Goal: Navigation & Orientation: Find specific page/section

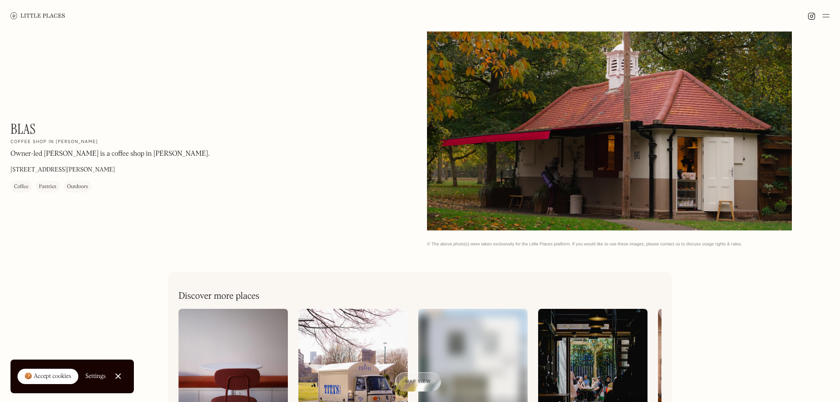
scroll to position [469, 0]
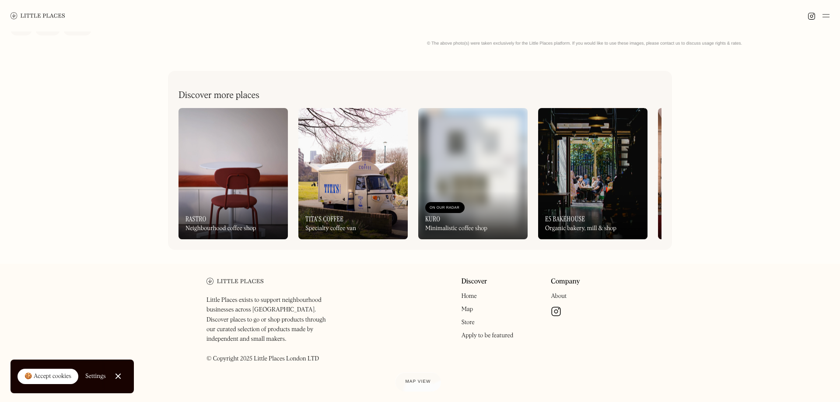
click at [236, 172] on img at bounding box center [233, 173] width 109 height 131
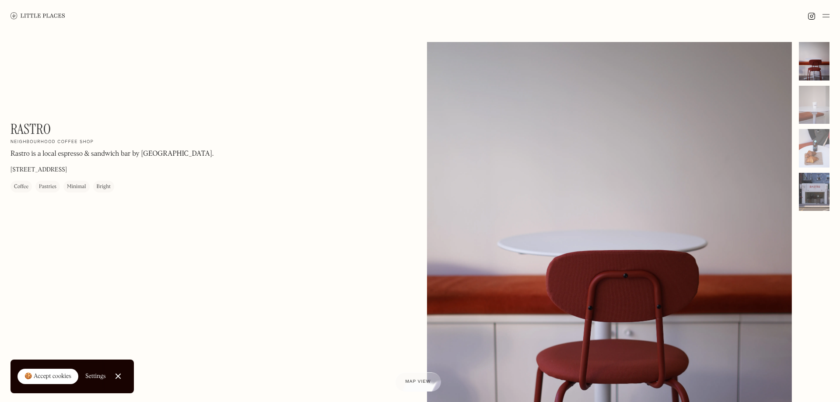
click at [821, 182] on div at bounding box center [814, 192] width 31 height 39
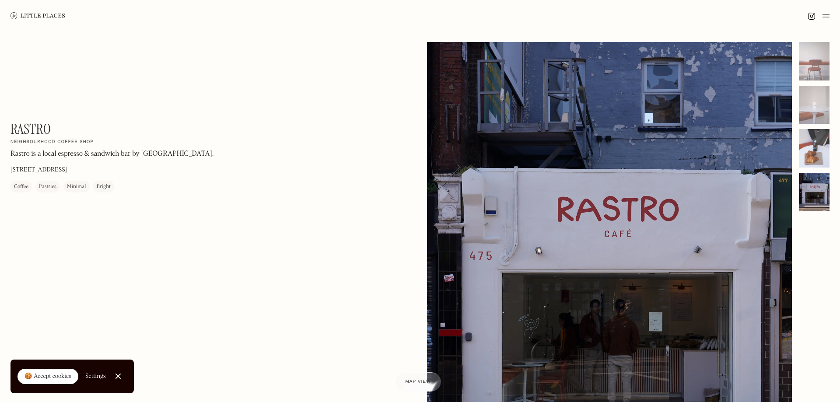
click at [814, 150] on div at bounding box center [814, 148] width 31 height 39
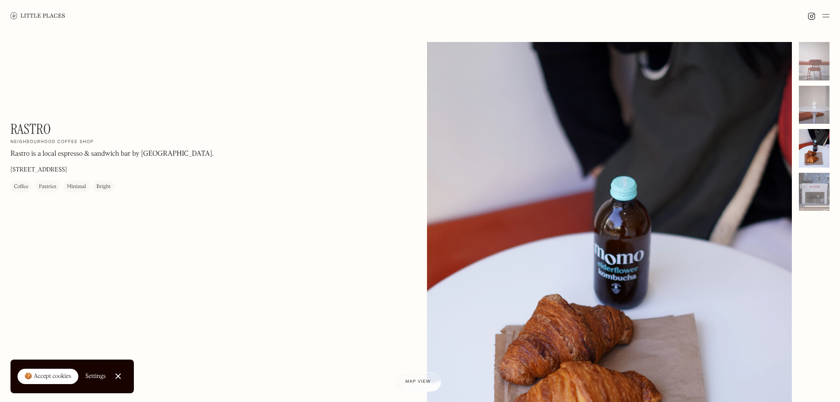
click at [814, 95] on div at bounding box center [814, 105] width 31 height 39
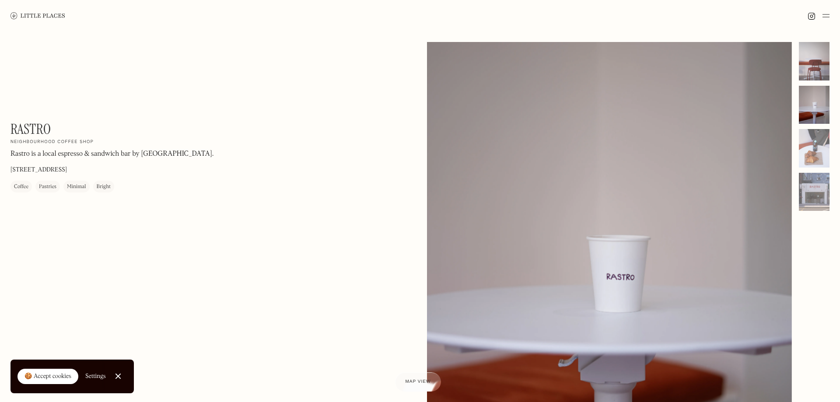
click at [811, 60] on div at bounding box center [814, 61] width 31 height 39
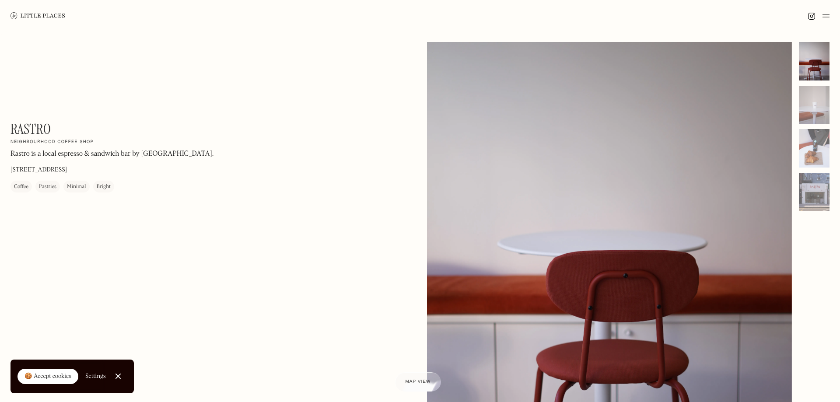
click at [37, 15] on img at bounding box center [38, 15] width 55 height 7
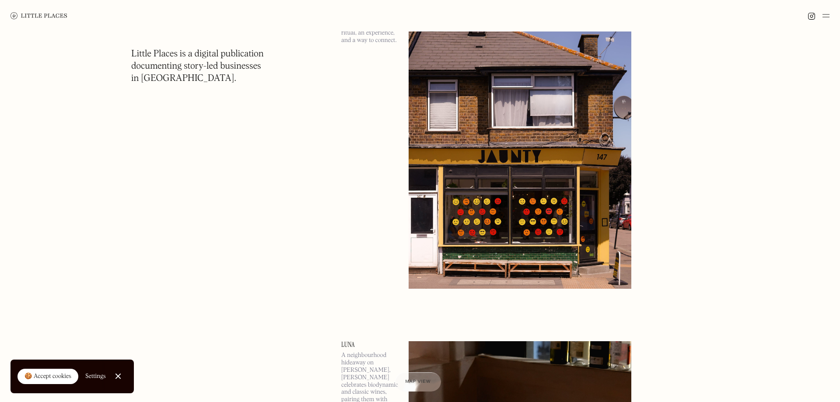
scroll to position [312, 0]
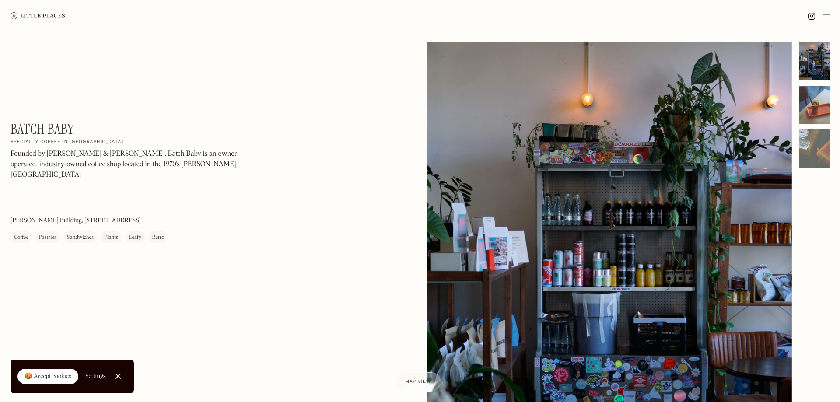
click at [822, 96] on div at bounding box center [814, 105] width 31 height 39
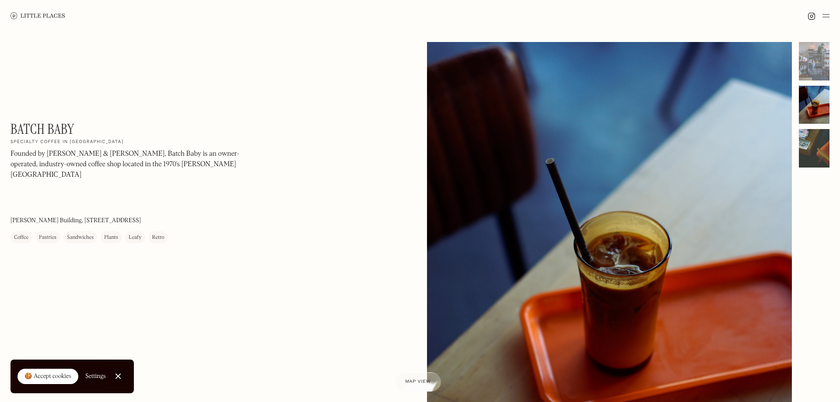
click at [822, 142] on div at bounding box center [814, 148] width 31 height 39
